Goal: Task Accomplishment & Management: Use online tool/utility

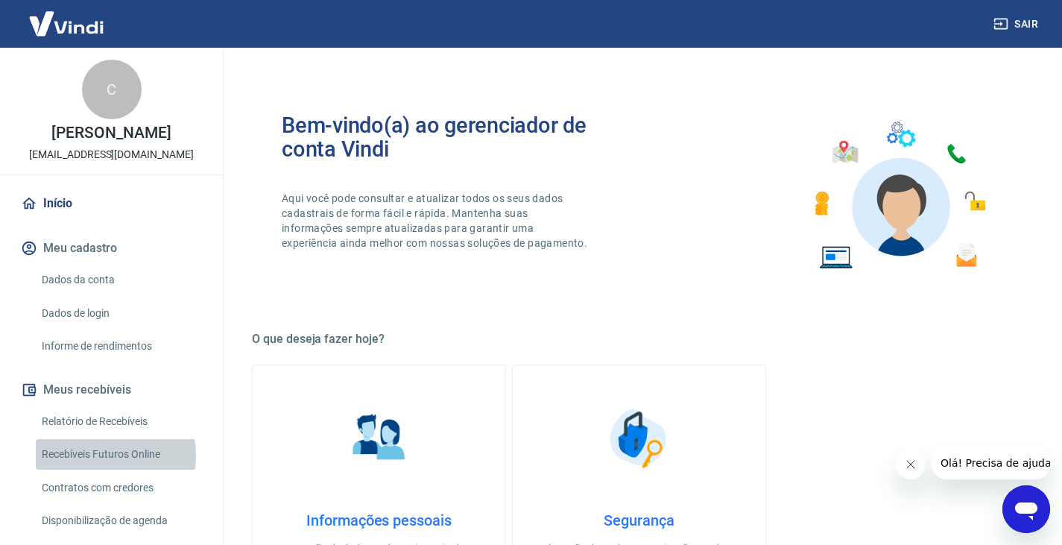
click at [110, 469] on link "Recebíveis Futuros Online" at bounding box center [120, 454] width 169 height 31
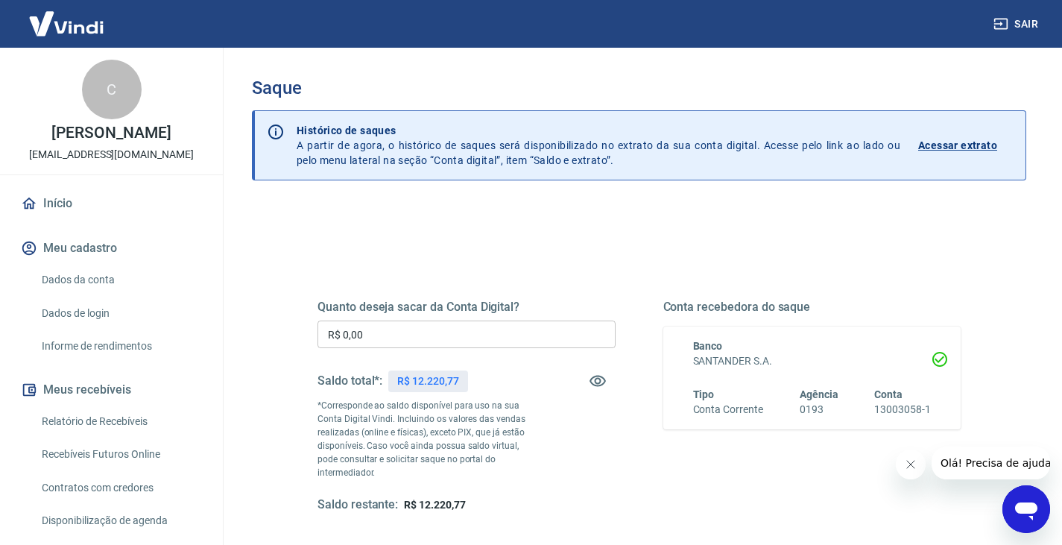
click at [499, 336] on input "R$ 0,00" at bounding box center [466, 334] width 298 height 28
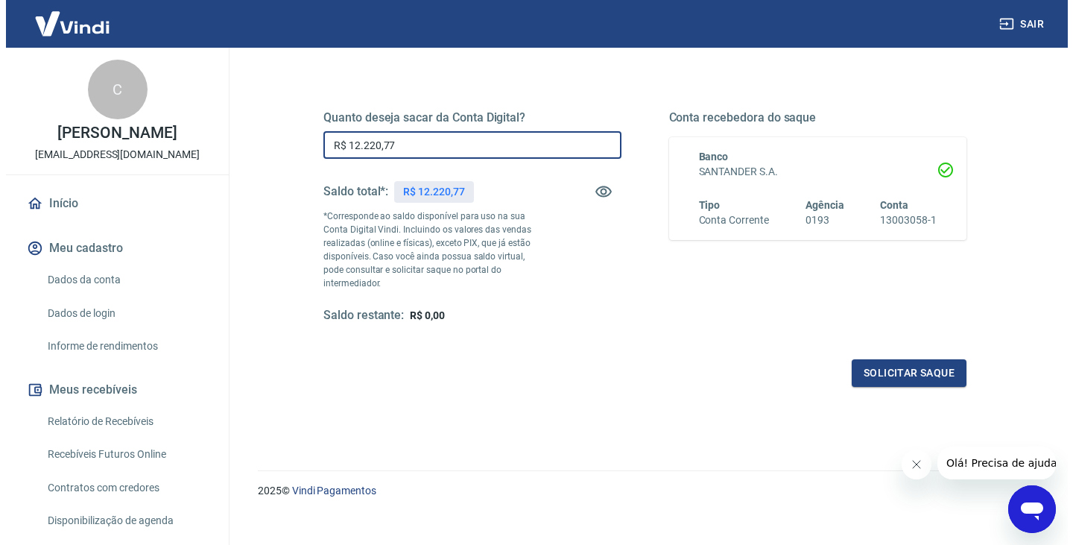
scroll to position [192, 0]
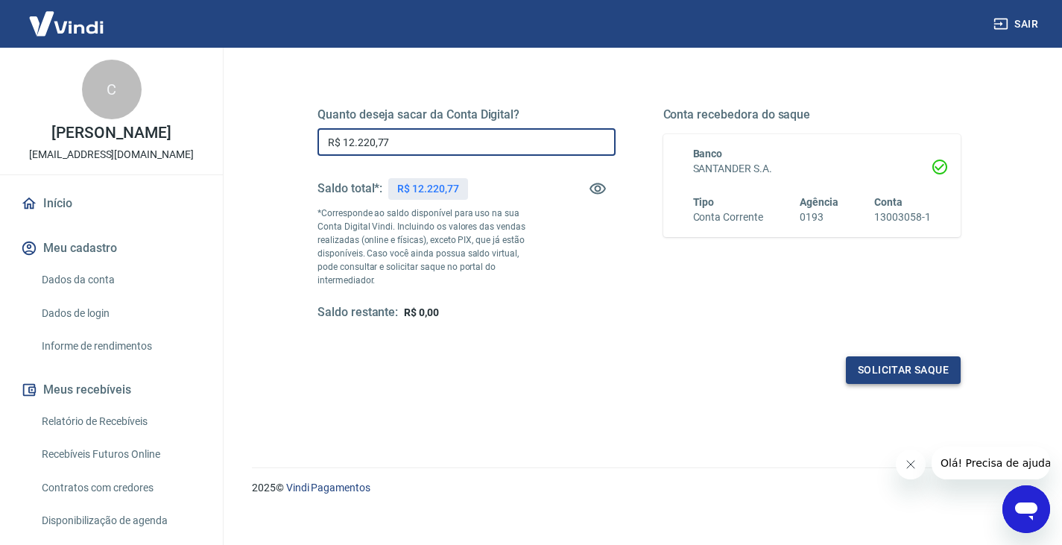
type input "R$ 12.220,77"
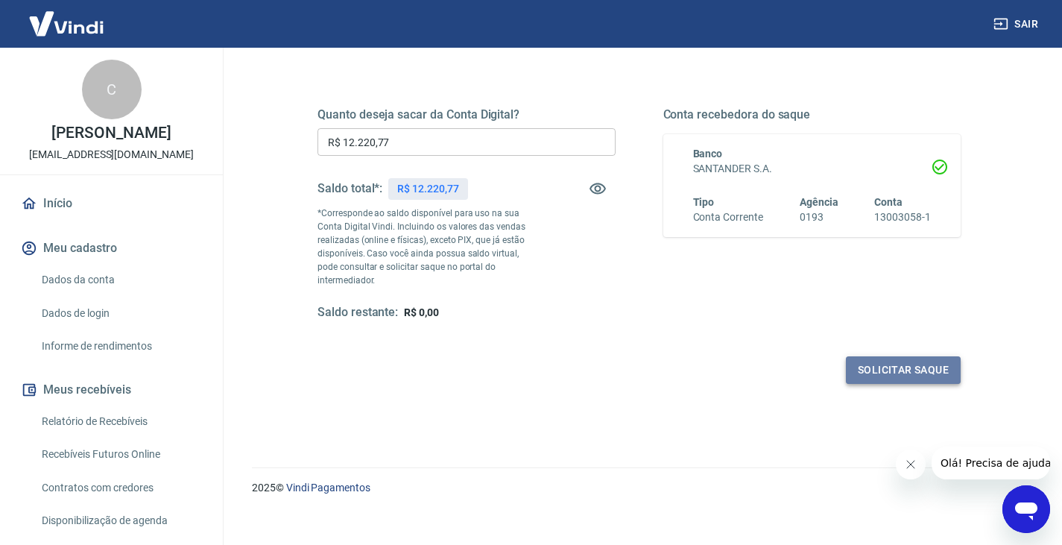
click at [872, 356] on button "Solicitar saque" at bounding box center [903, 370] width 115 height 28
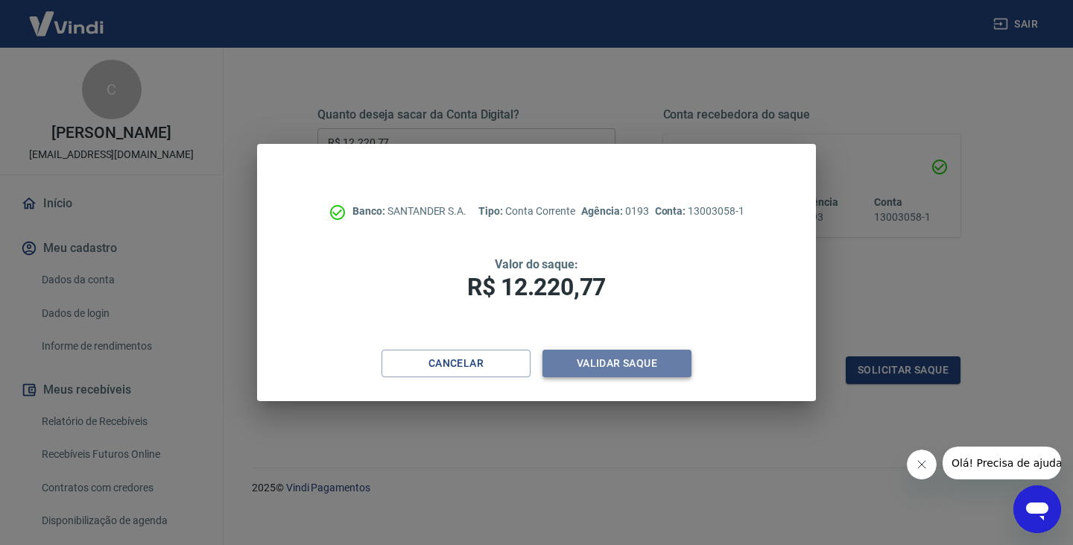
click at [639, 365] on button "Validar saque" at bounding box center [616, 363] width 149 height 28
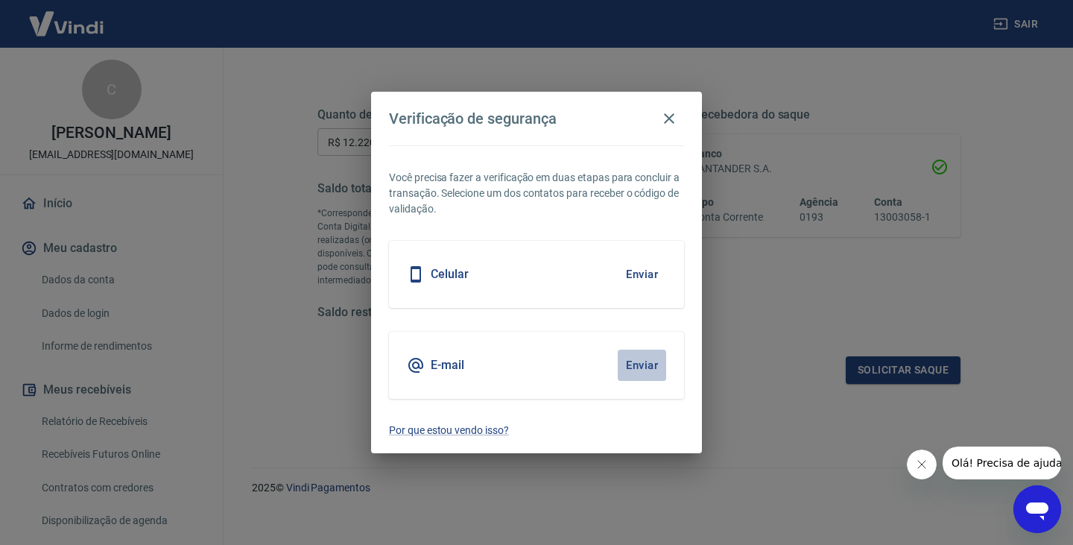
click at [643, 363] on button "Enviar" at bounding box center [642, 364] width 48 height 31
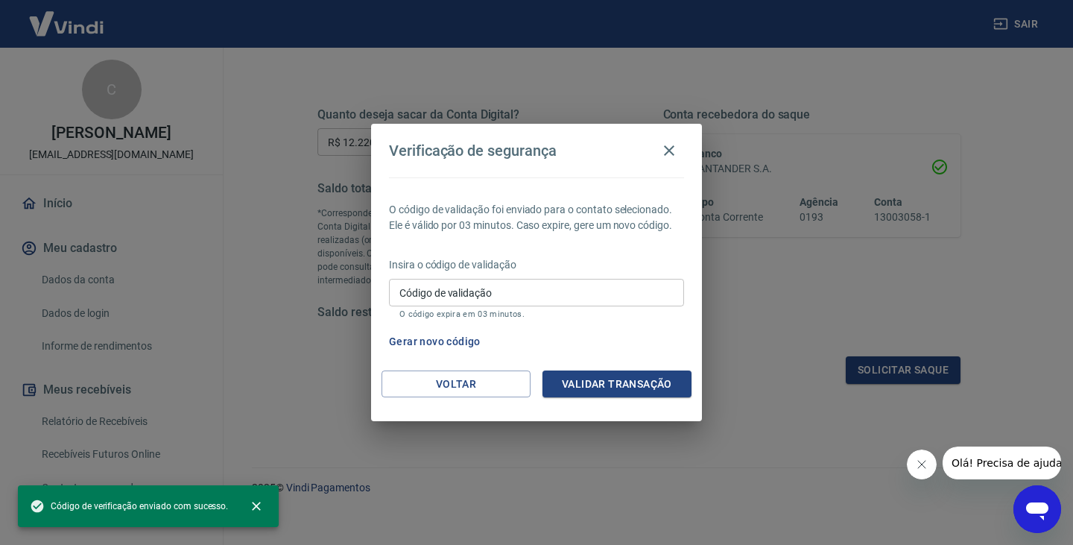
click at [559, 294] on input "Código de validação" at bounding box center [536, 293] width 295 height 28
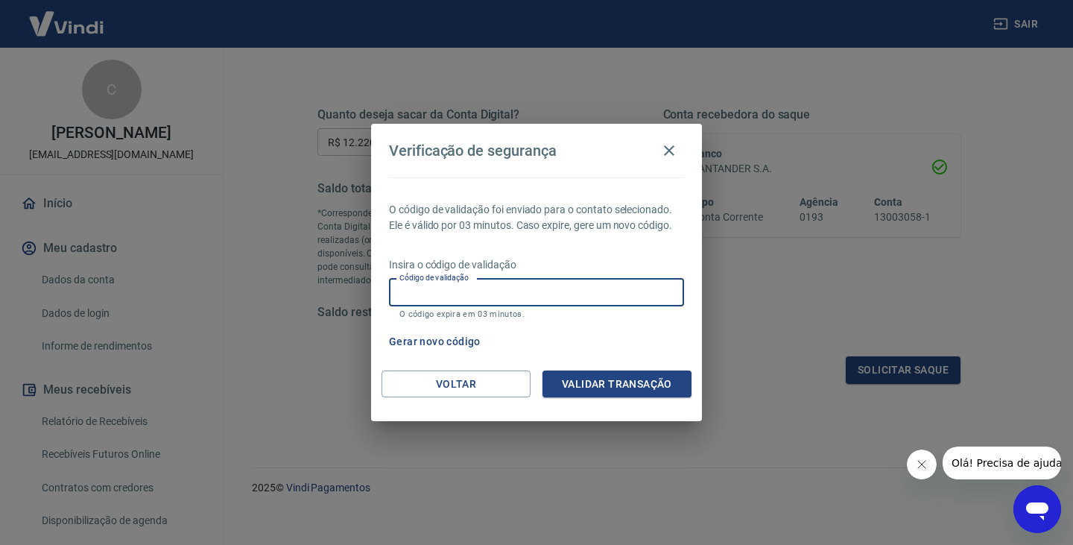
click at [548, 296] on input "Código de validação" at bounding box center [536, 293] width 295 height 28
paste input "644667"
type input "644667"
click at [597, 367] on div "O código de validação foi enviado para o contato selecionado. Ele é válido por …" at bounding box center [536, 273] width 331 height 193
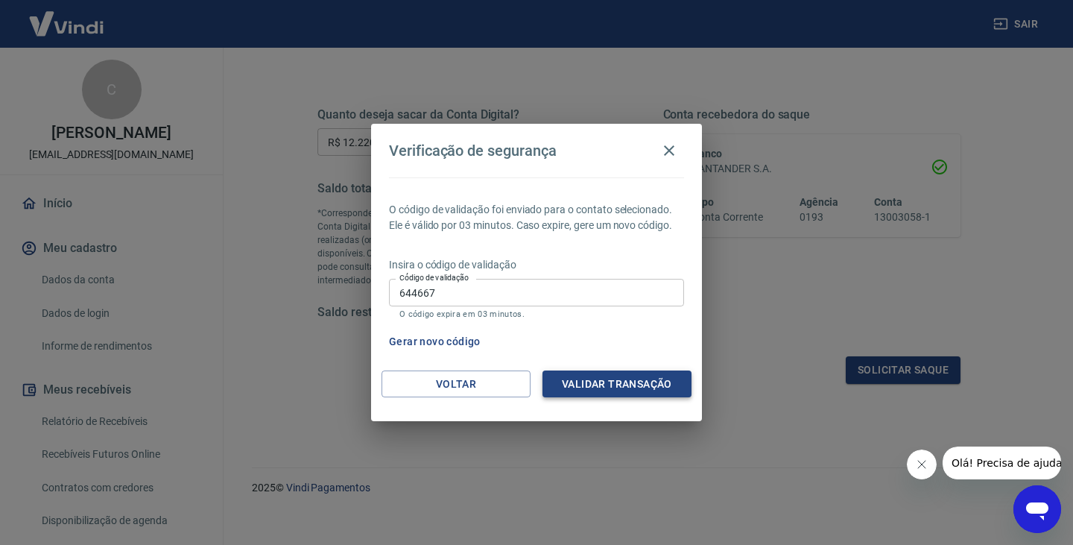
click at [608, 388] on button "Validar transação" at bounding box center [616, 384] width 149 height 28
